Goal: Find specific fact: Find specific fact

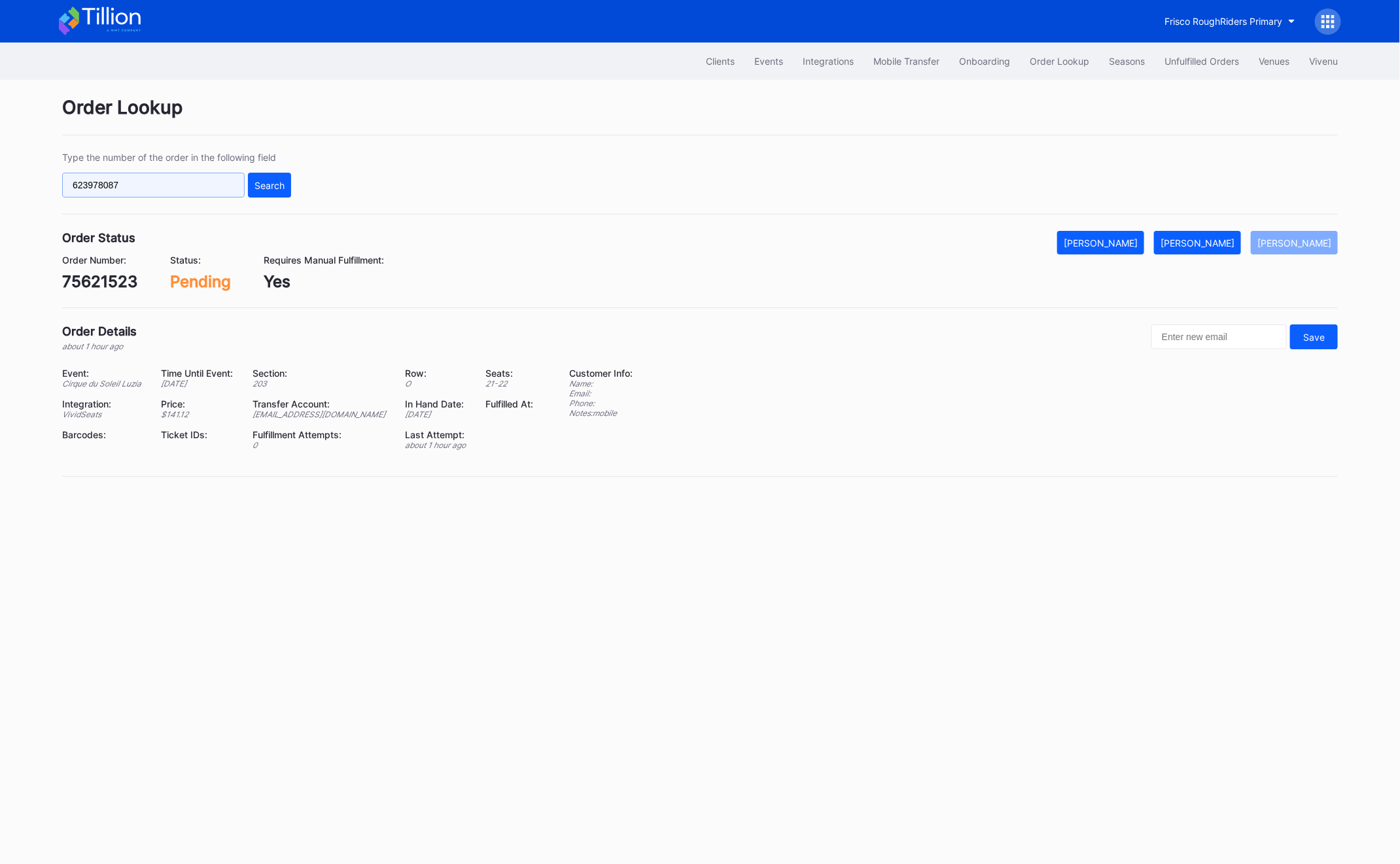
click at [150, 196] on input "623978087" at bounding box center [153, 185] width 183 height 25
paste input "272682141"
type input "272682141"
click at [293, 189] on div "Type the number of the order in the following field 272682141 Search" at bounding box center [700, 183] width 1276 height 63
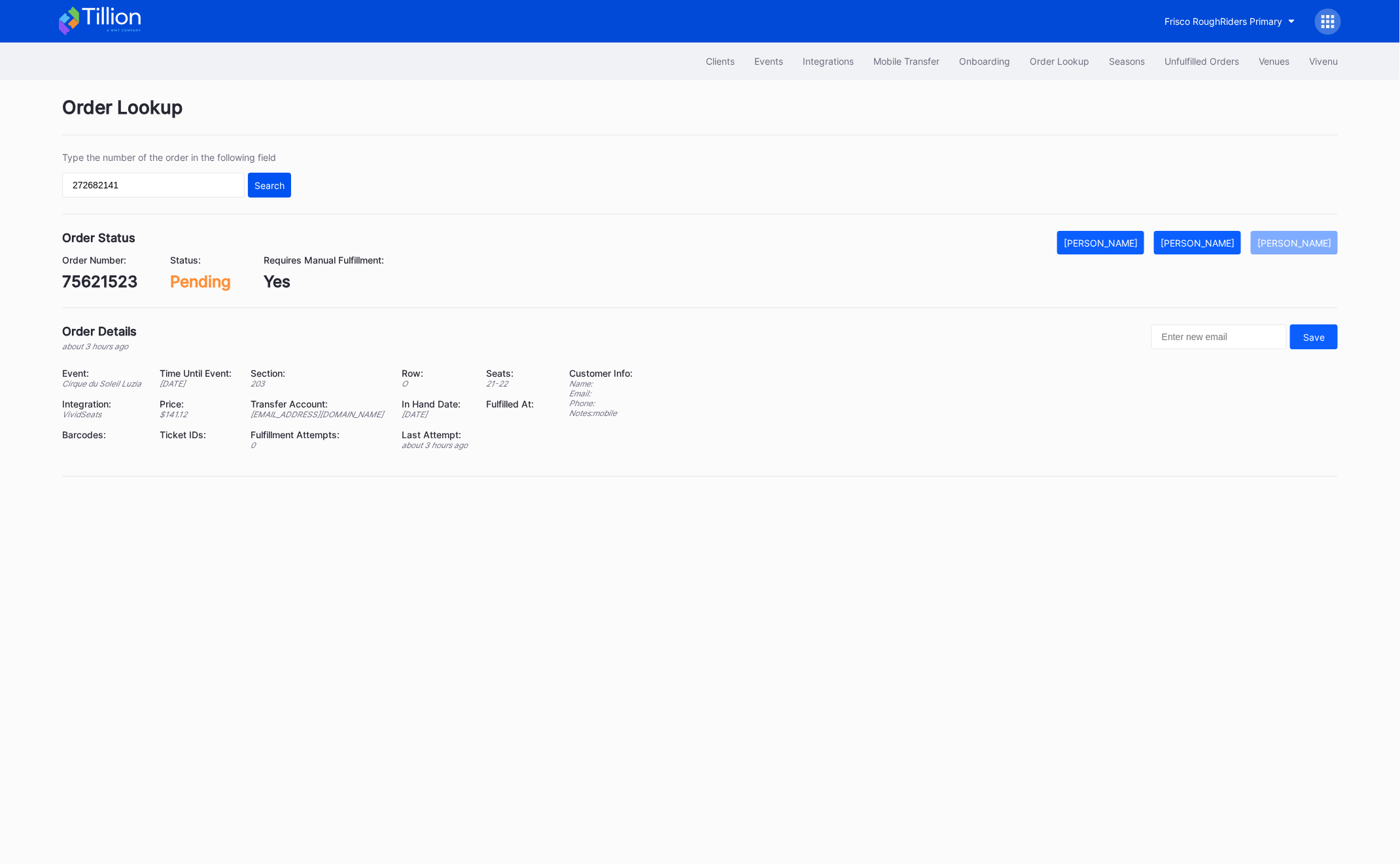
click at [276, 189] on div "Search" at bounding box center [270, 186] width 30 height 11
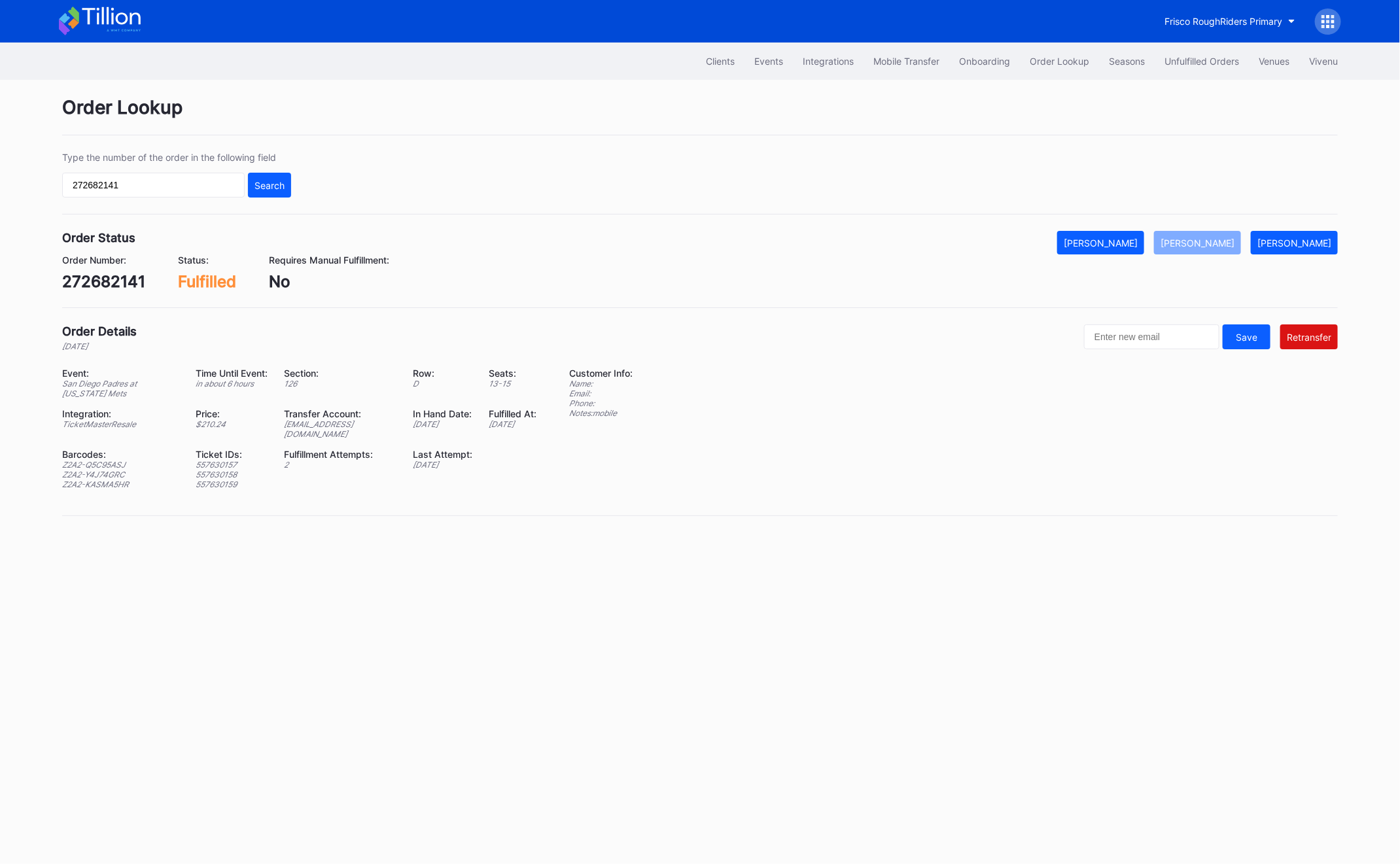
click at [335, 433] on div "Event: San Diego Padres at [US_STATE] Mets Time Until Event: in about 6 hours S…" at bounding box center [307, 433] width 491 height 131
copy div "[EMAIL_ADDRESS][DOMAIN_NAME]"
click at [87, 281] on div "272682141" at bounding box center [103, 282] width 83 height 19
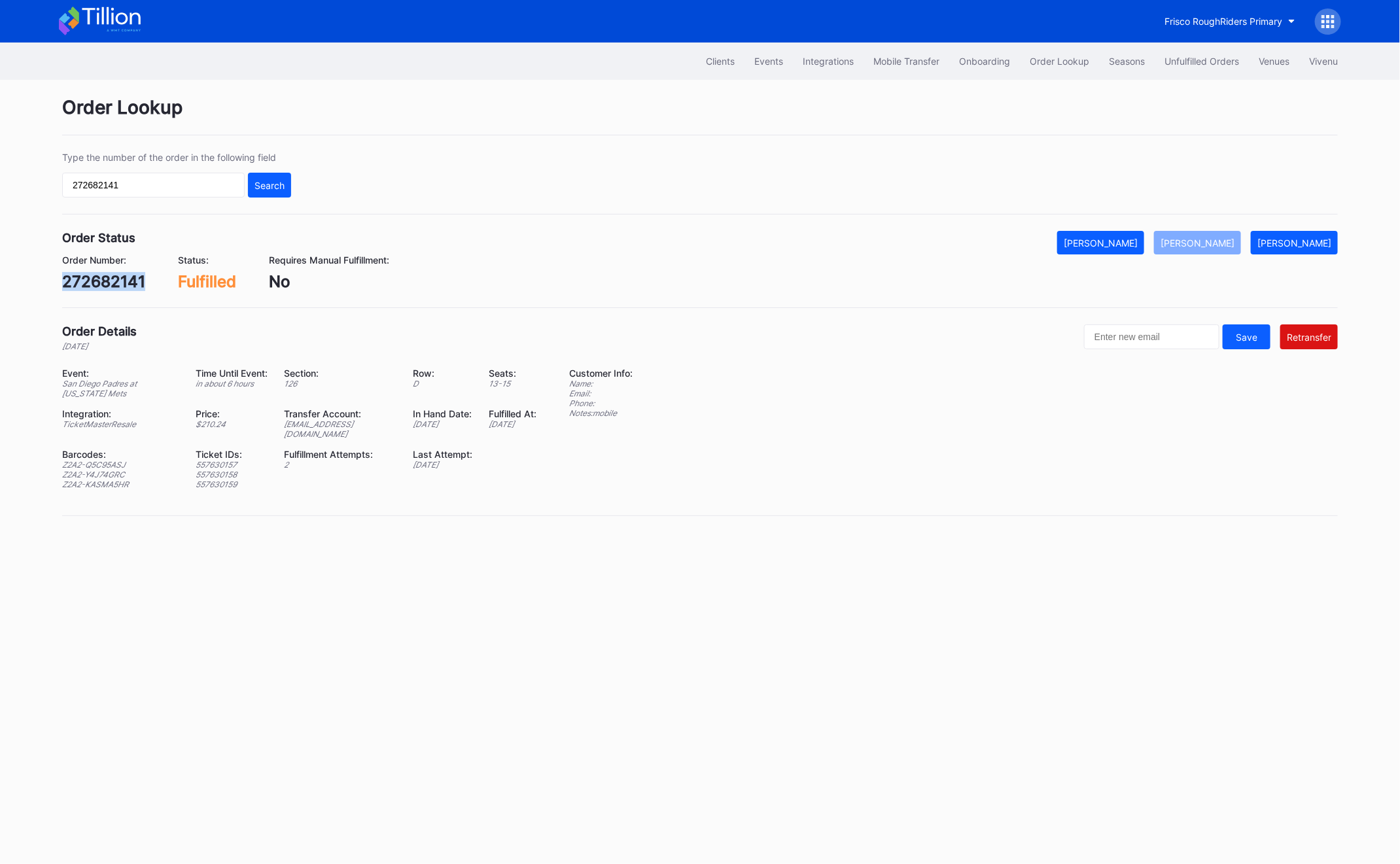
click at [87, 281] on div "272682141" at bounding box center [103, 282] width 83 height 19
copy div "272682141"
